Goal: Navigation & Orientation: Find specific page/section

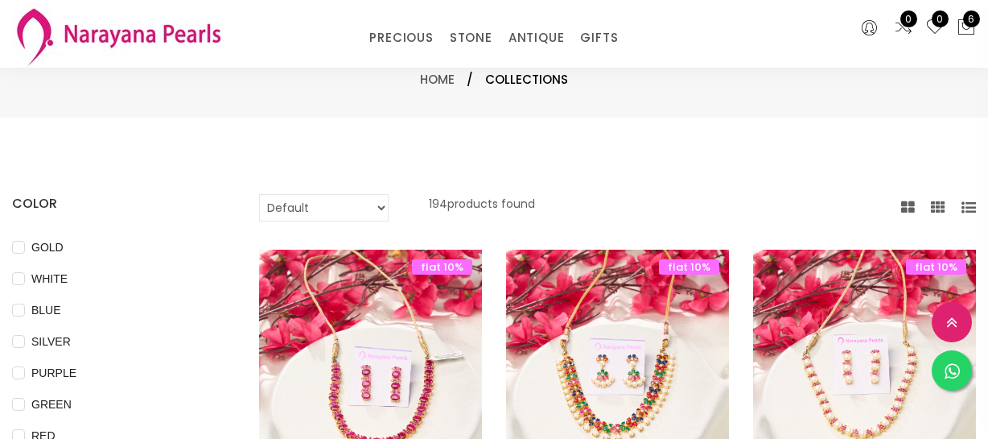
select select "INR"
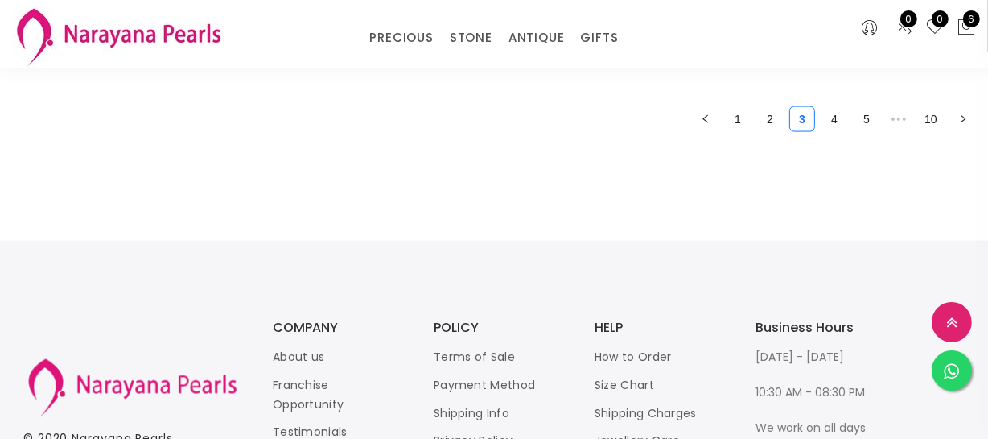
scroll to position [2069, 0]
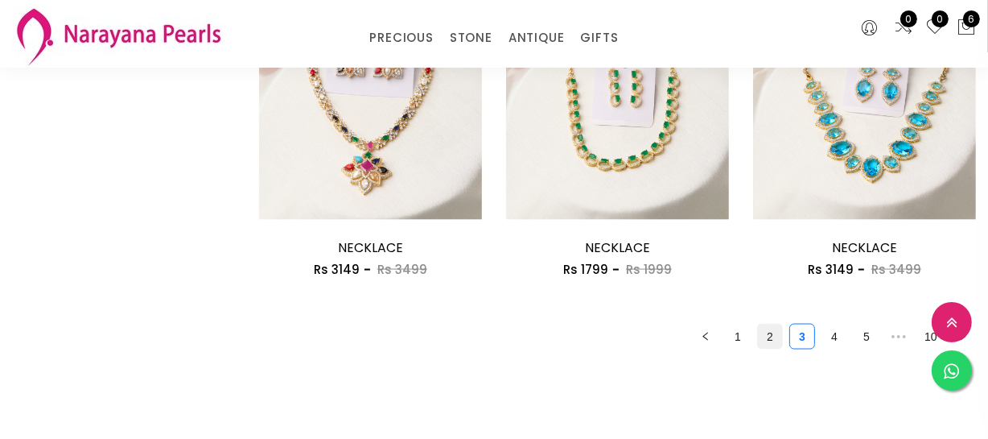
click at [770, 342] on link "2" at bounding box center [770, 336] width 24 height 24
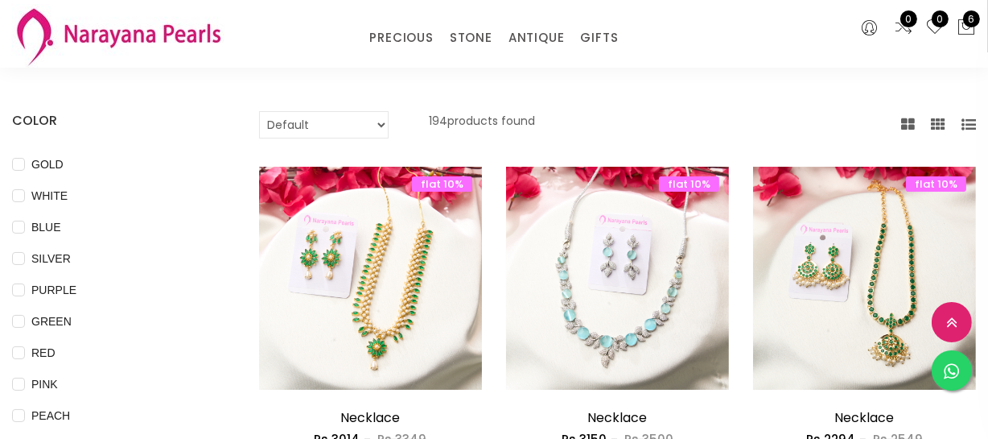
scroll to position [219, 0]
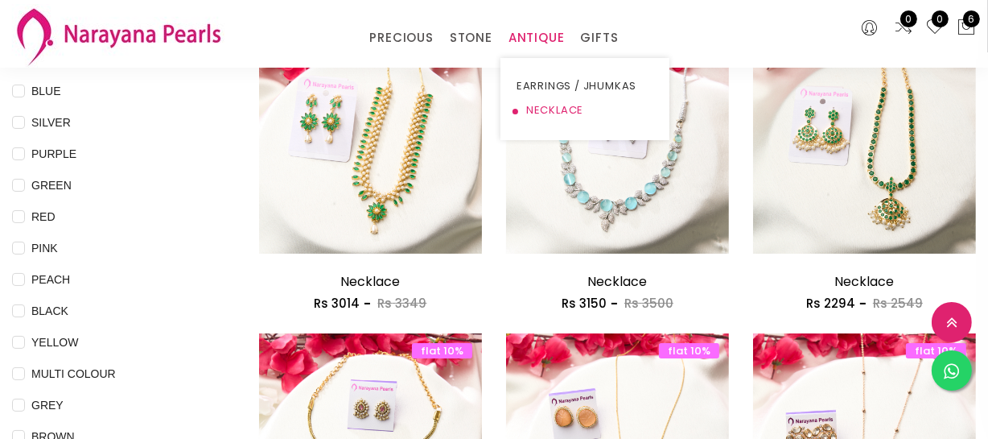
click at [523, 103] on link "NECKLACE" at bounding box center [585, 110] width 137 height 24
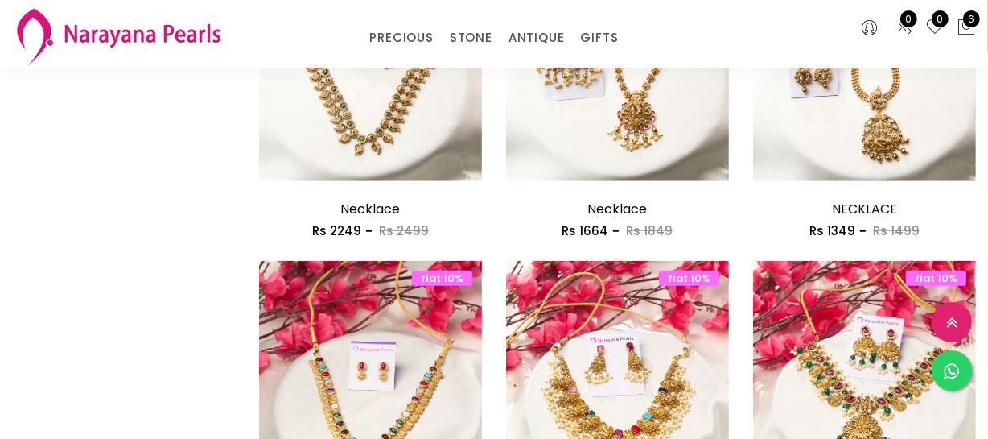
scroll to position [1170, 0]
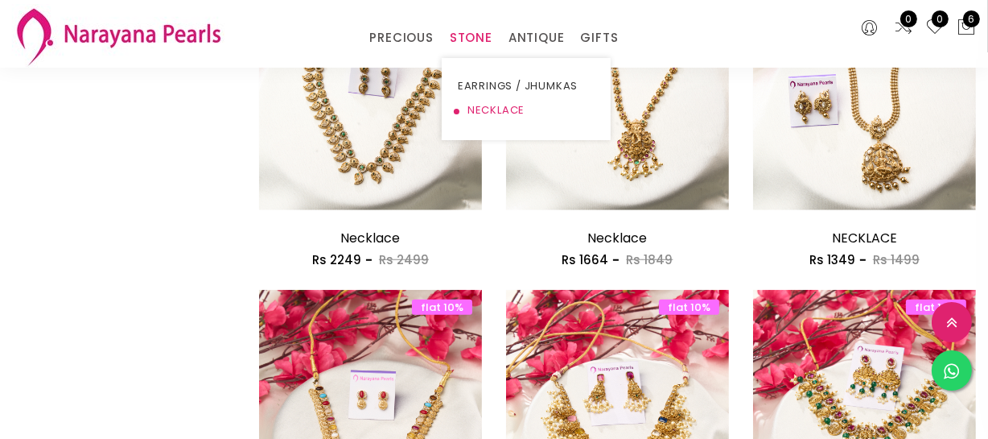
click at [481, 107] on link "NECKLACE" at bounding box center [526, 110] width 137 height 24
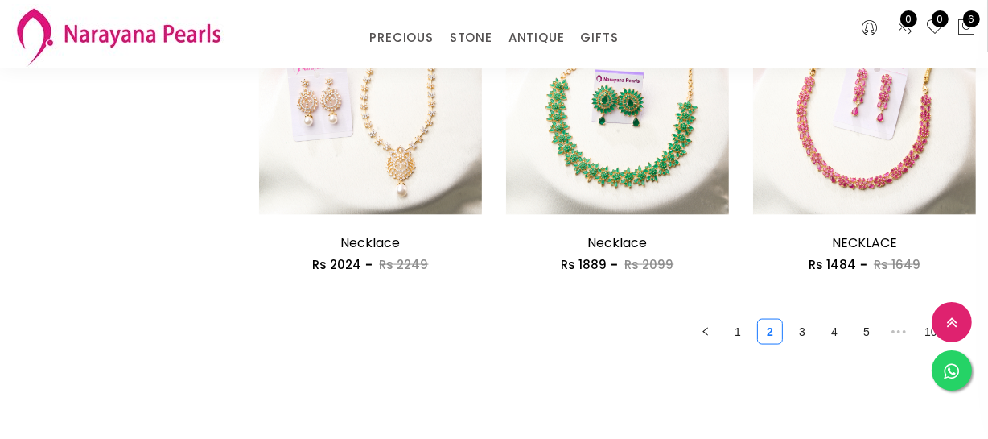
scroll to position [2268, 0]
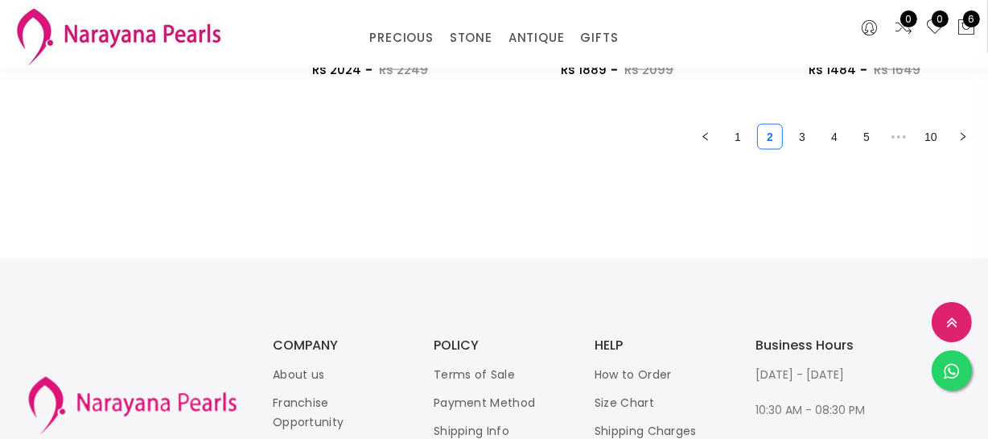
click at [788, 135] on ul "1 2 3 4 5 ••• 10" at bounding box center [617, 137] width 717 height 26
click at [799, 133] on link "3" at bounding box center [802, 137] width 24 height 24
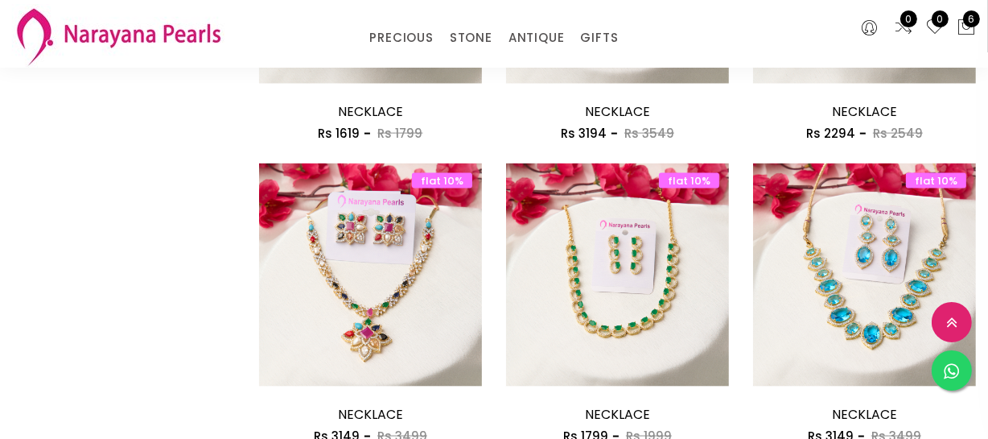
scroll to position [2195, 0]
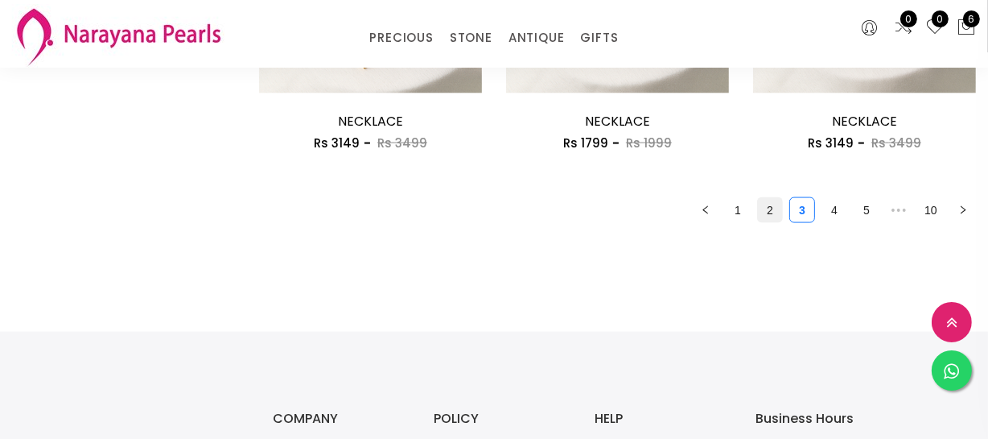
click at [767, 218] on link "2" at bounding box center [770, 210] width 24 height 24
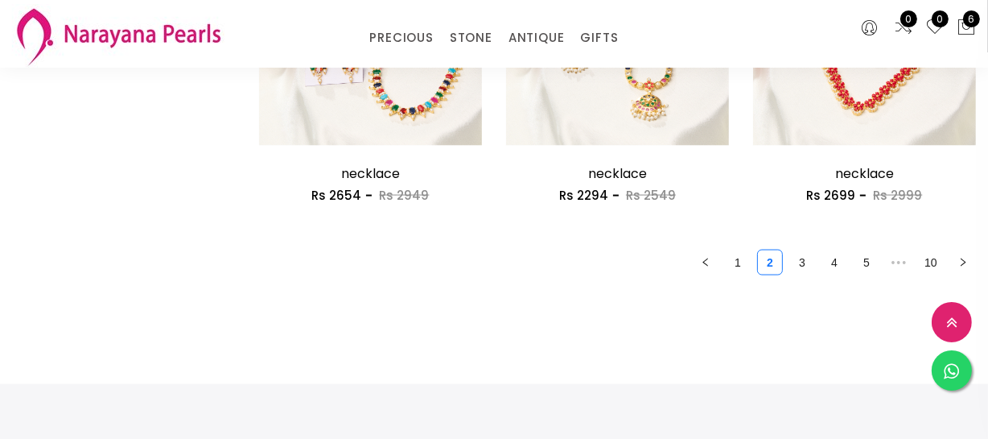
scroll to position [2195, 0]
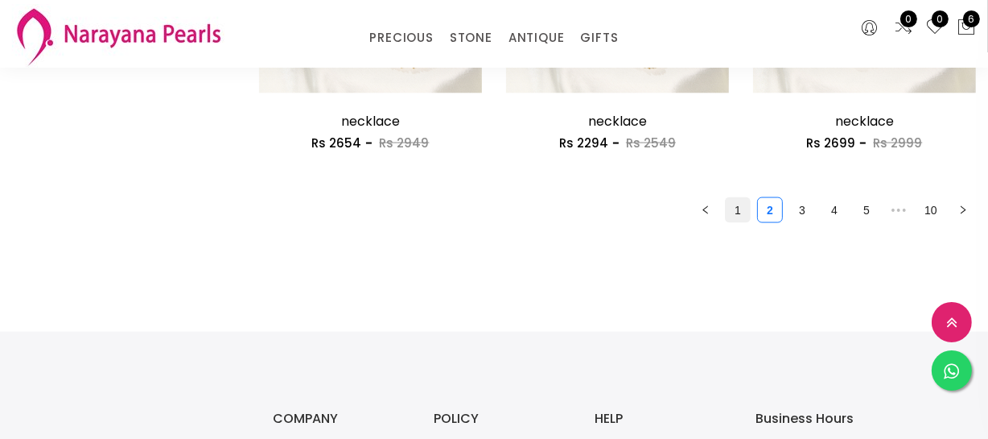
click at [739, 213] on link "1" at bounding box center [738, 210] width 24 height 24
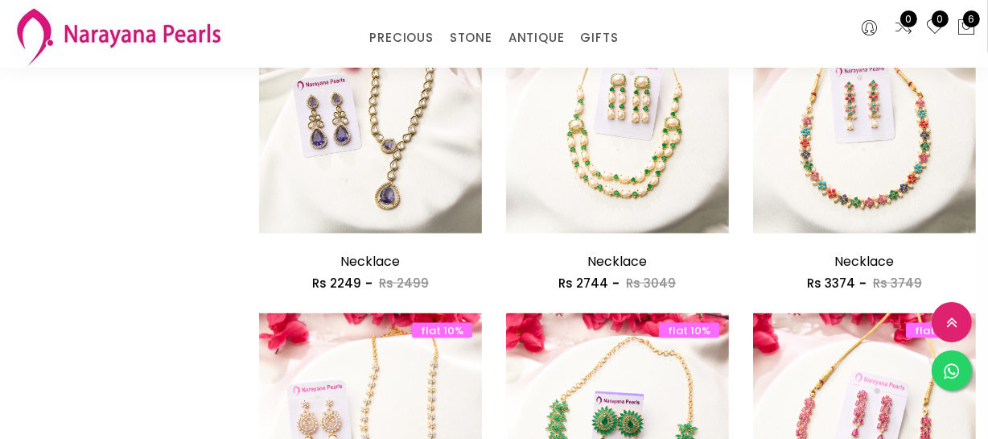
scroll to position [1756, 0]
